Goal: Information Seeking & Learning: Learn about a topic

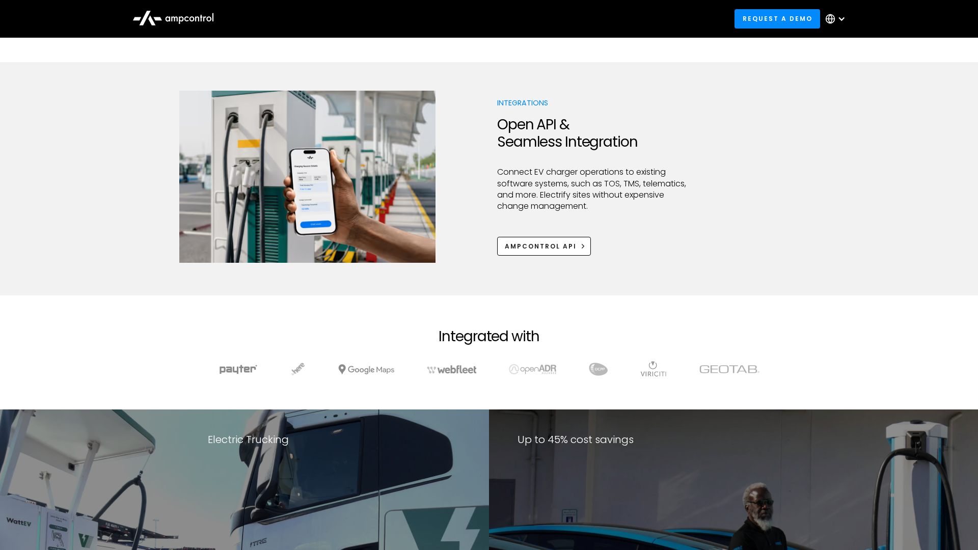
scroll to position [1795, 0]
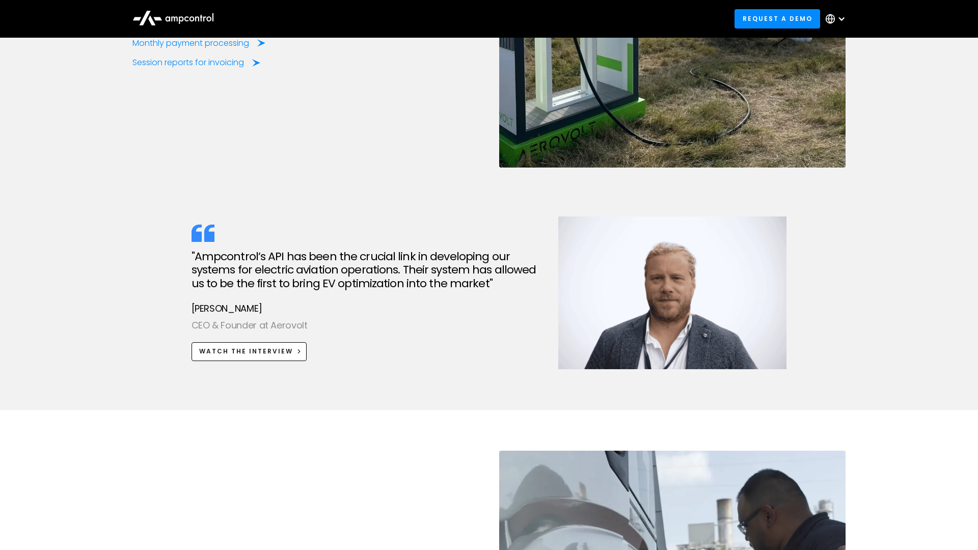
scroll to position [2115, 0]
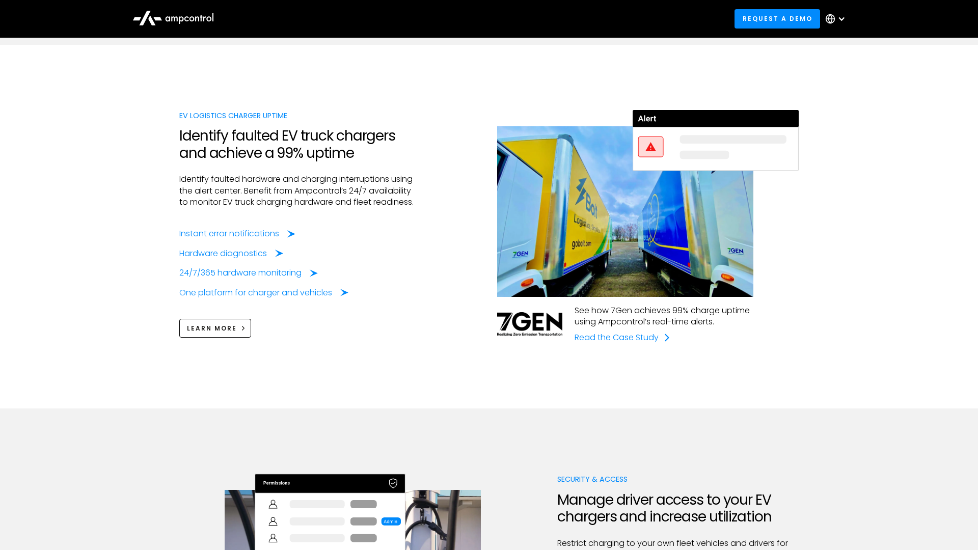
scroll to position [2115, 0]
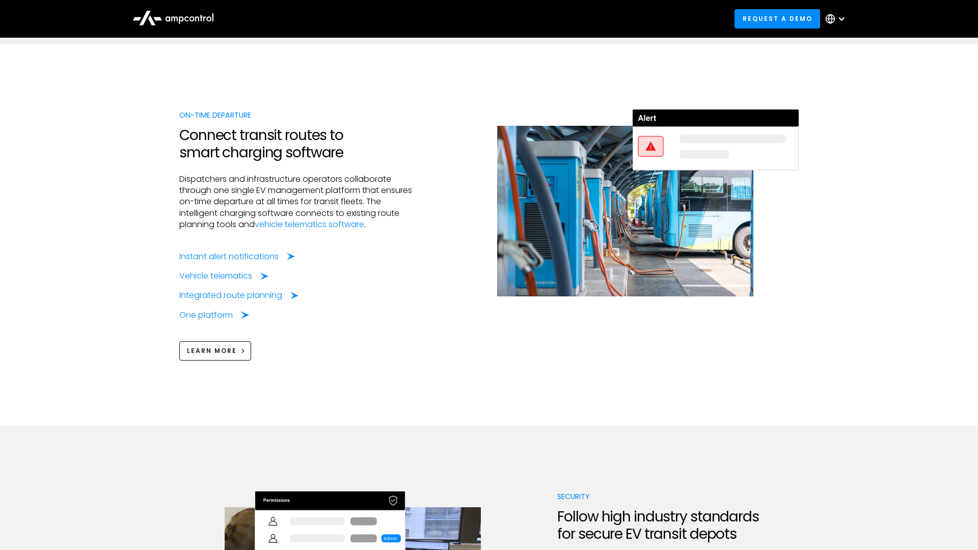
scroll to position [2115, 0]
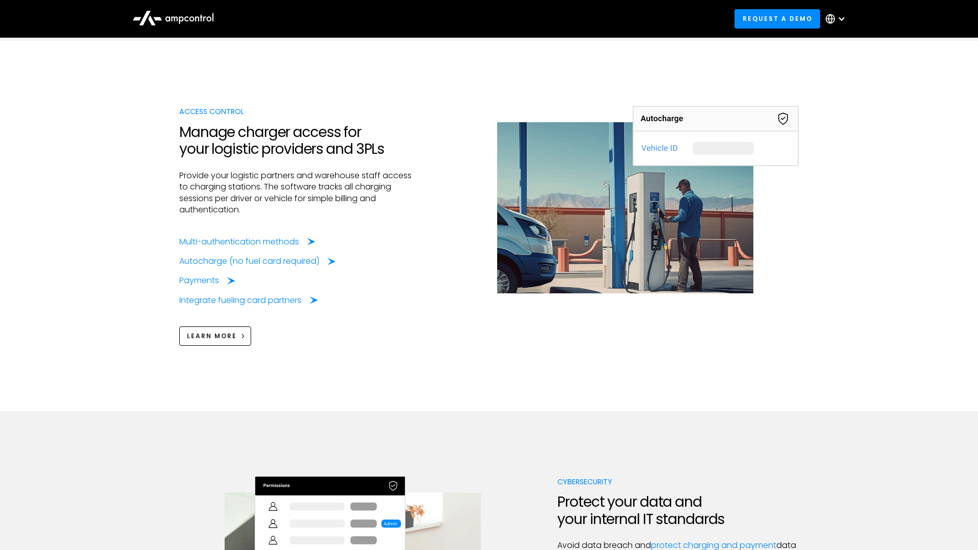
scroll to position [2115, 0]
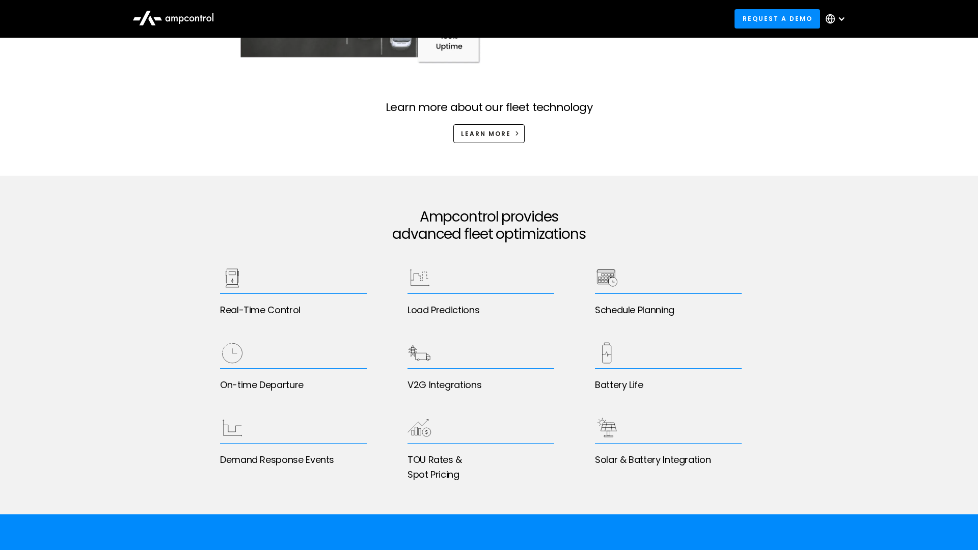
scroll to position [2115, 0]
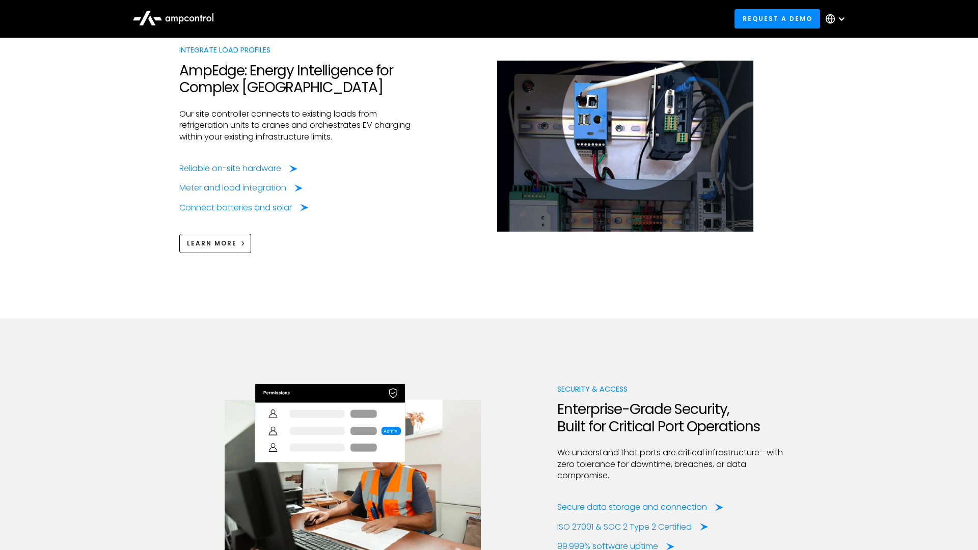
scroll to position [2115, 0]
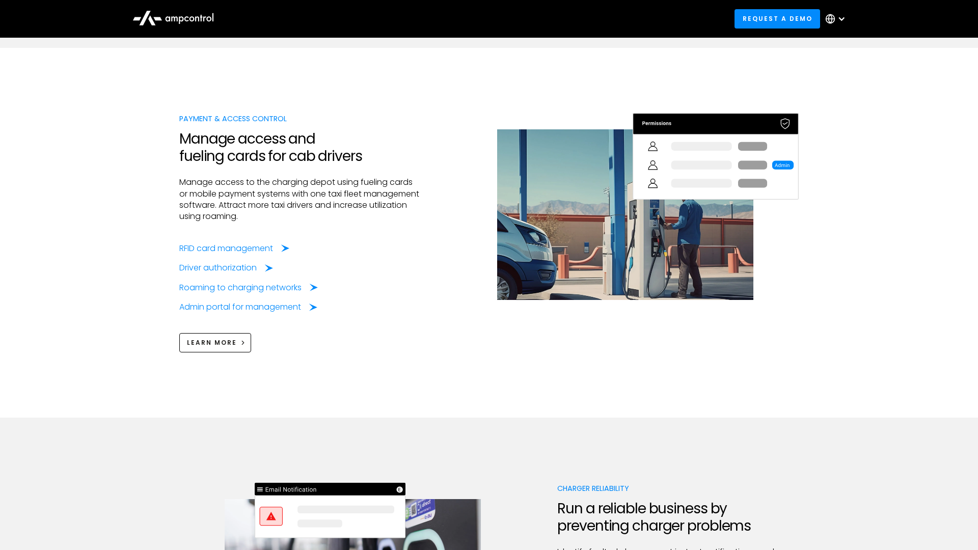
scroll to position [2115, 0]
